Goal: Transaction & Acquisition: Purchase product/service

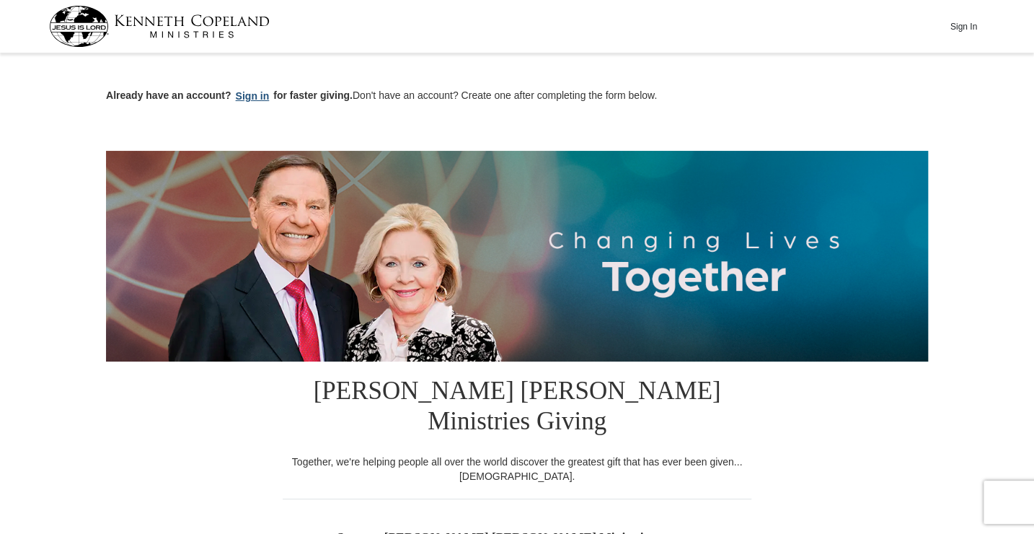
click at [253, 100] on button "Sign in" at bounding box center [253, 96] width 43 height 17
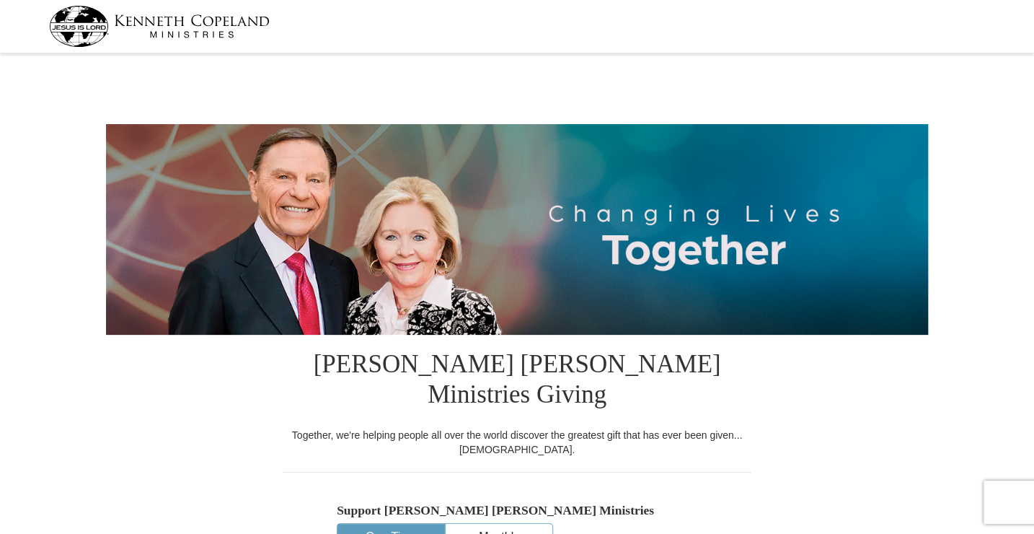
select select "NC"
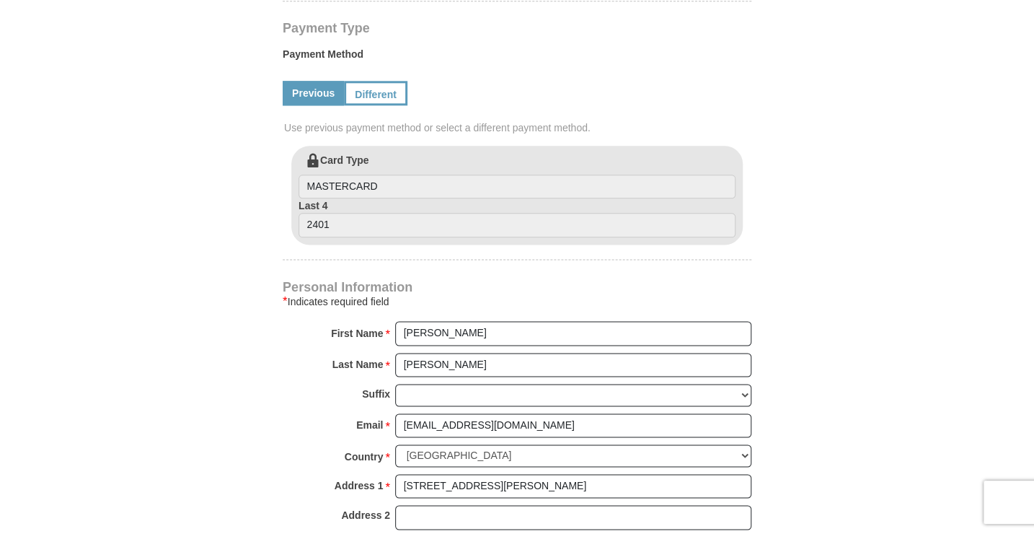
scroll to position [577, 0]
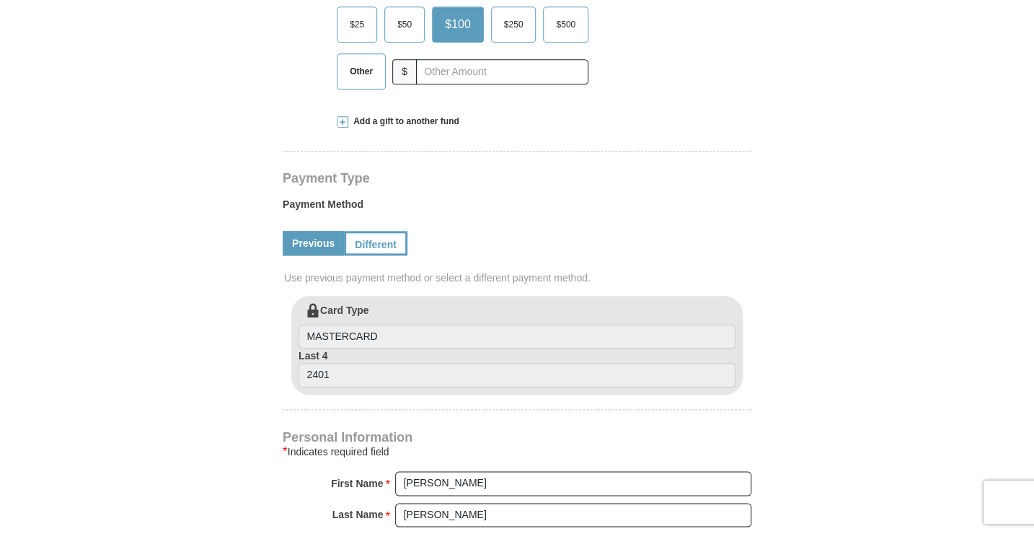
click at [309, 231] on link "Previous" at bounding box center [313, 243] width 61 height 25
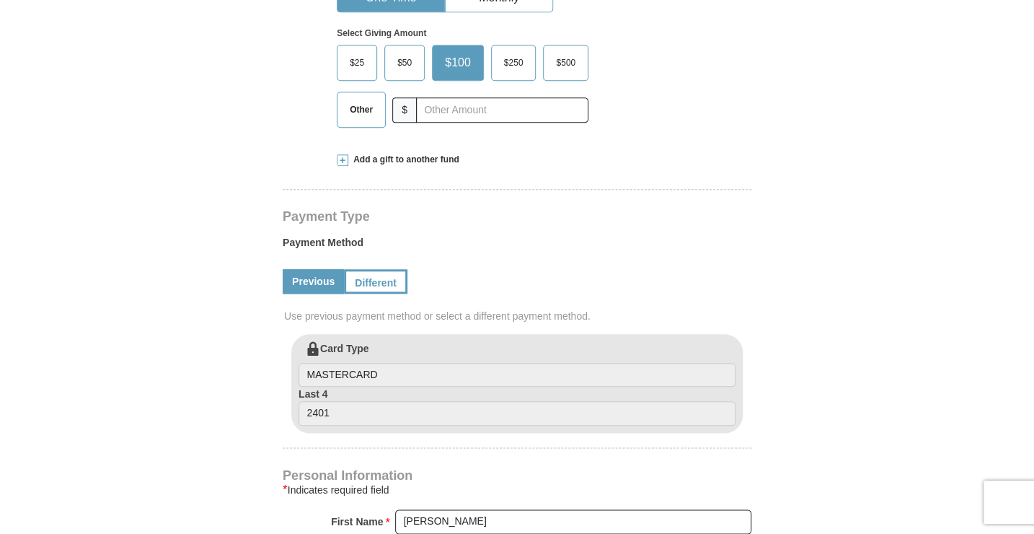
scroll to position [505, 0]
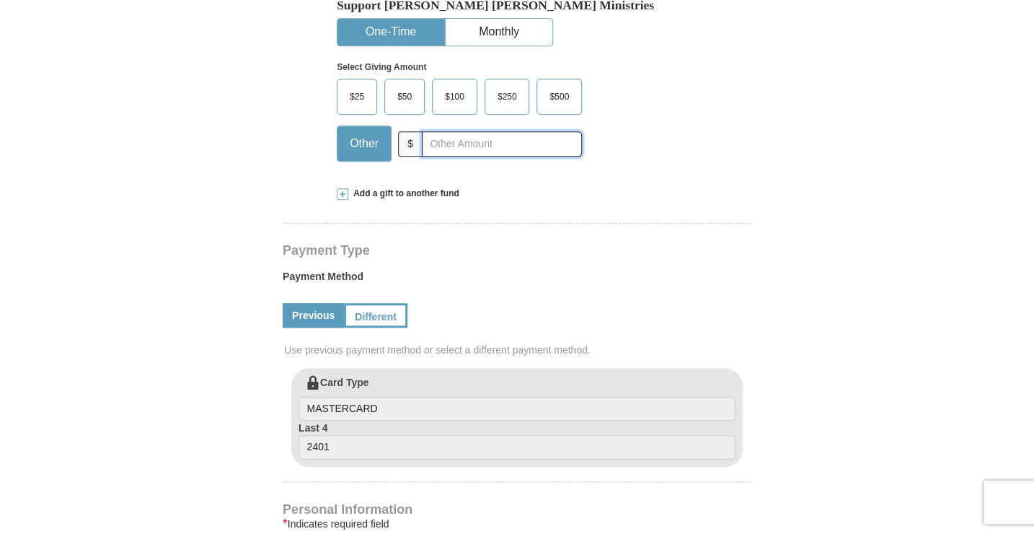
click at [453, 131] on input "text" at bounding box center [502, 143] width 160 height 25
type input "123.00"
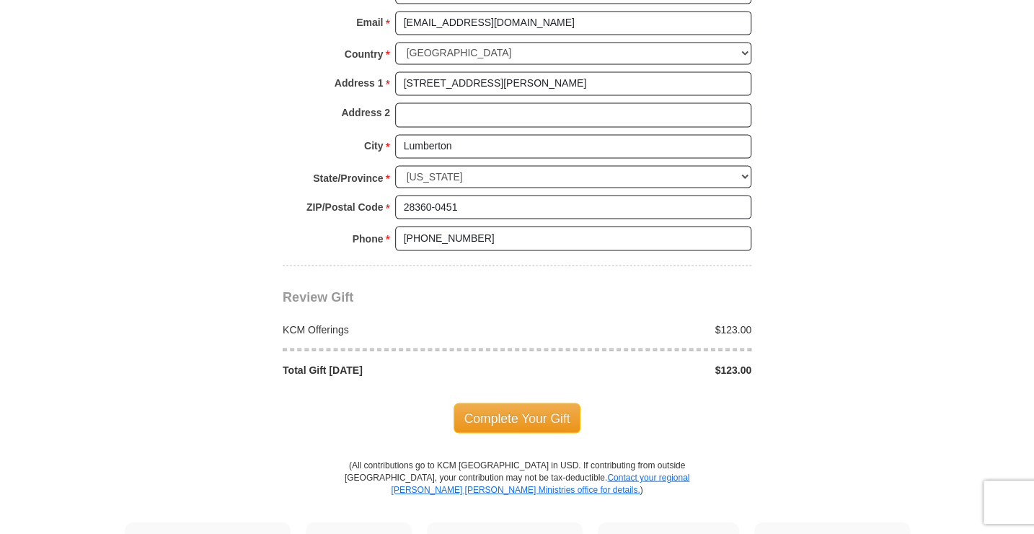
scroll to position [1154, 0]
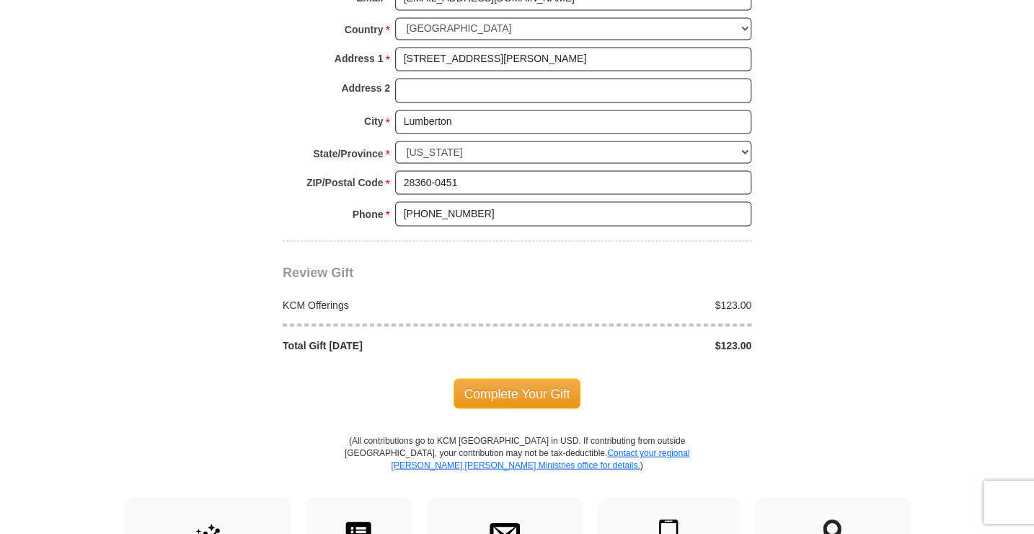
click at [511, 378] on span "Complete Your Gift" at bounding box center [518, 393] width 128 height 30
